Goal: Transaction & Acquisition: Purchase product/service

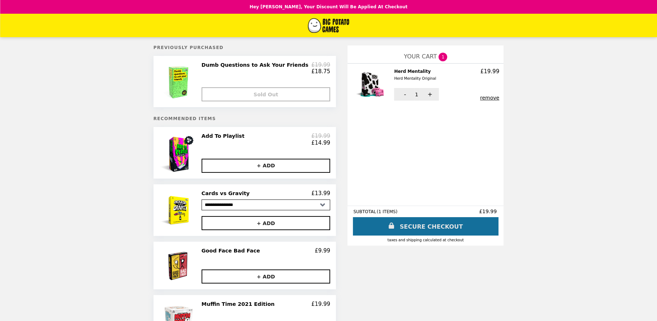
click at [433, 228] on link "SECURE CHECKOUT" at bounding box center [426, 226] width 146 height 18
